Goal: Task Accomplishment & Management: Manage account settings

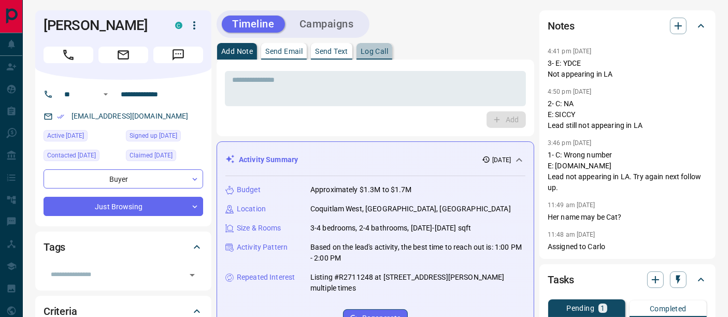
click at [392, 51] on button "Log Call" at bounding box center [374, 51] width 36 height 17
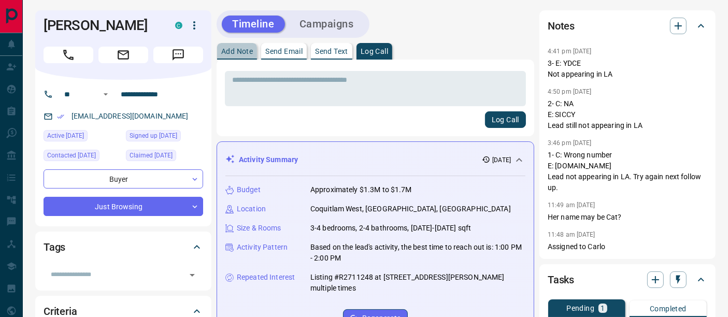
click at [247, 54] on p "Add Note" at bounding box center [237, 51] width 32 height 7
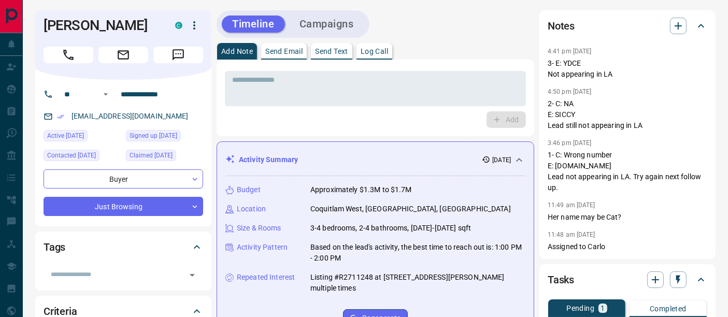
click at [217, 43] on button "Add Note" at bounding box center [237, 51] width 40 height 17
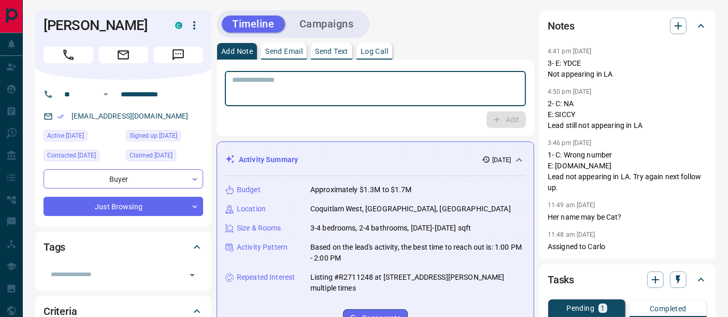
click at [264, 88] on textarea at bounding box center [375, 89] width 286 height 26
type textarea "**********"
click at [494, 116] on icon "button" at bounding box center [496, 119] width 9 height 9
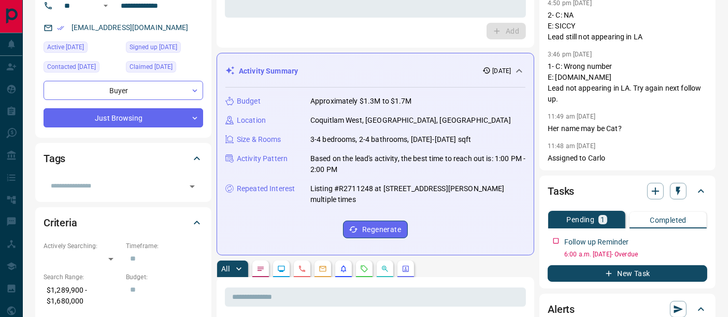
scroll to position [172, 0]
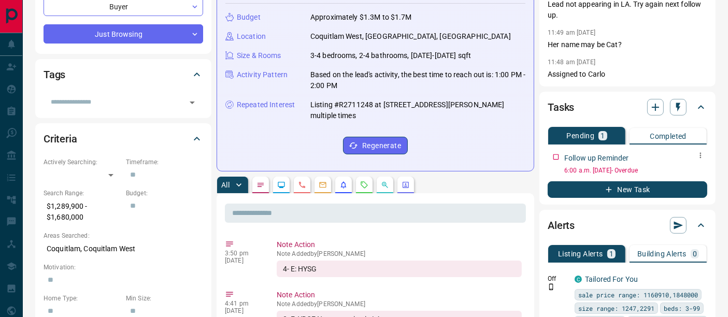
click at [703, 154] on icon "button" at bounding box center [700, 155] width 8 height 8
click at [697, 175] on li "Edit" at bounding box center [684, 175] width 46 height 16
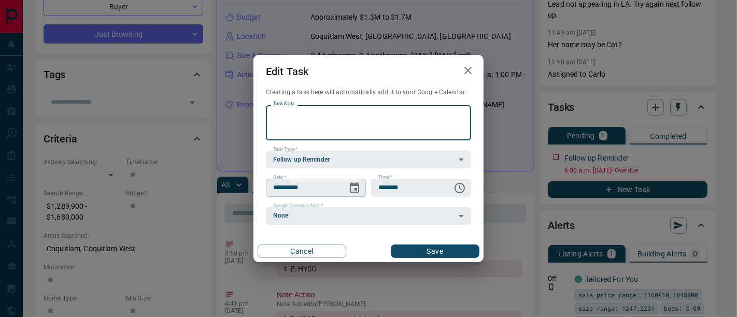
click at [349, 190] on icon "Choose date, selected date is Sep 16, 2025" at bounding box center [354, 188] width 12 height 12
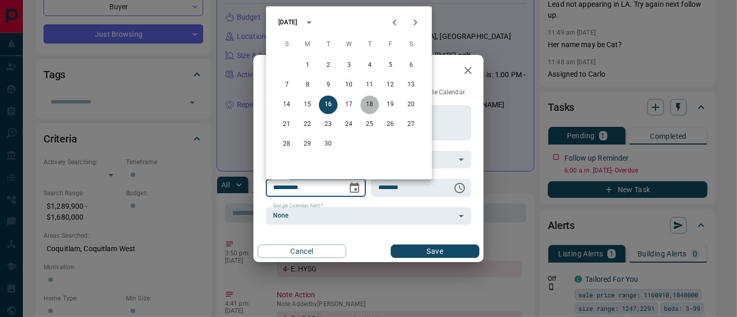
click at [372, 106] on button "18" at bounding box center [369, 104] width 19 height 19
type input "**********"
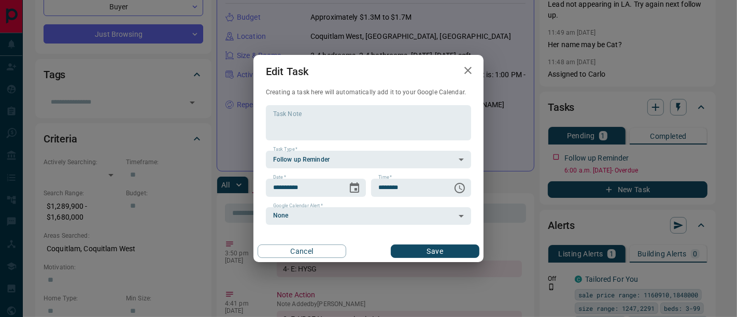
click at [434, 253] on button "Save" at bounding box center [435, 250] width 89 height 13
